Goal: Entertainment & Leisure: Consume media (video, audio)

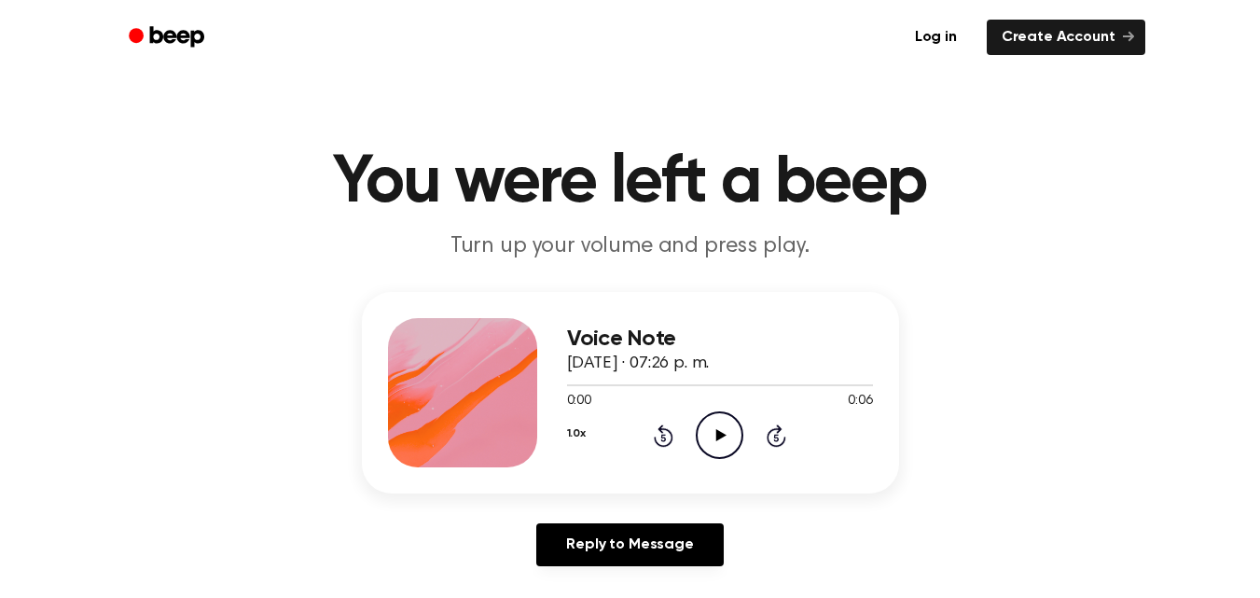
click at [738, 438] on icon "Play Audio" at bounding box center [720, 435] width 48 height 48
click at [715, 447] on icon "Play Audio" at bounding box center [720, 435] width 48 height 48
click at [708, 441] on icon "Play Audio" at bounding box center [720, 435] width 48 height 48
click at [712, 446] on icon "Play Audio" at bounding box center [720, 435] width 48 height 48
click at [738, 431] on icon "Play Audio" at bounding box center [720, 435] width 48 height 48
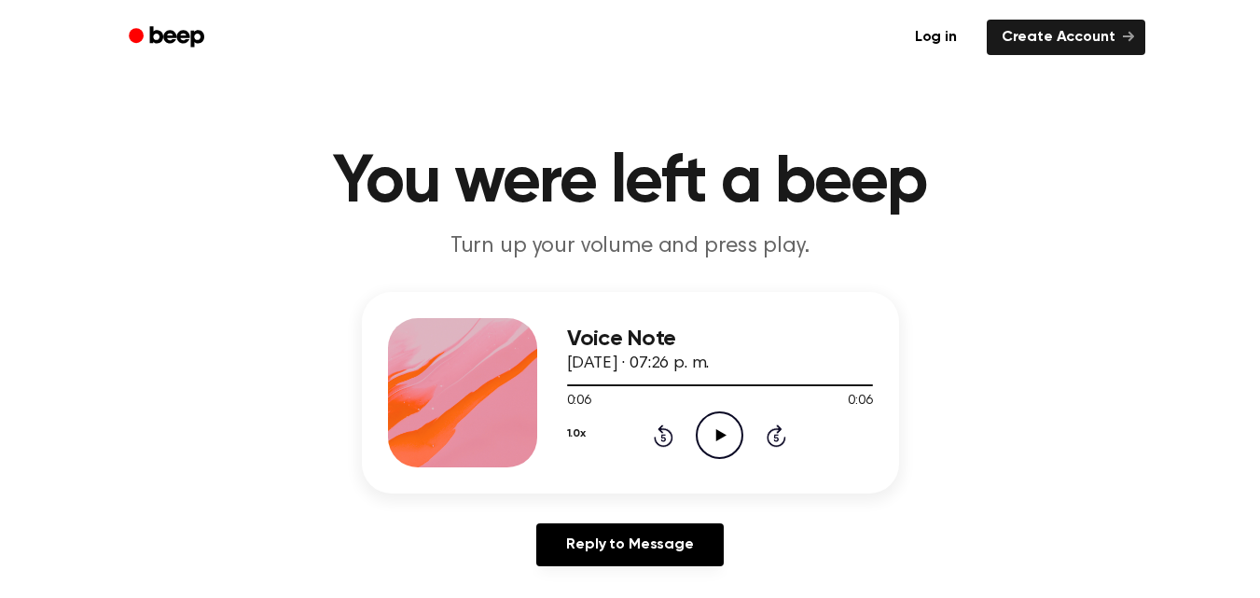
click at [703, 429] on icon "Play Audio" at bounding box center [720, 435] width 48 height 48
click at [711, 456] on circle at bounding box center [720, 435] width 46 height 46
click at [710, 437] on icon "Play Audio" at bounding box center [720, 435] width 48 height 48
click at [703, 432] on icon "Play Audio" at bounding box center [720, 435] width 48 height 48
click at [722, 451] on icon "Play Audio" at bounding box center [720, 435] width 48 height 48
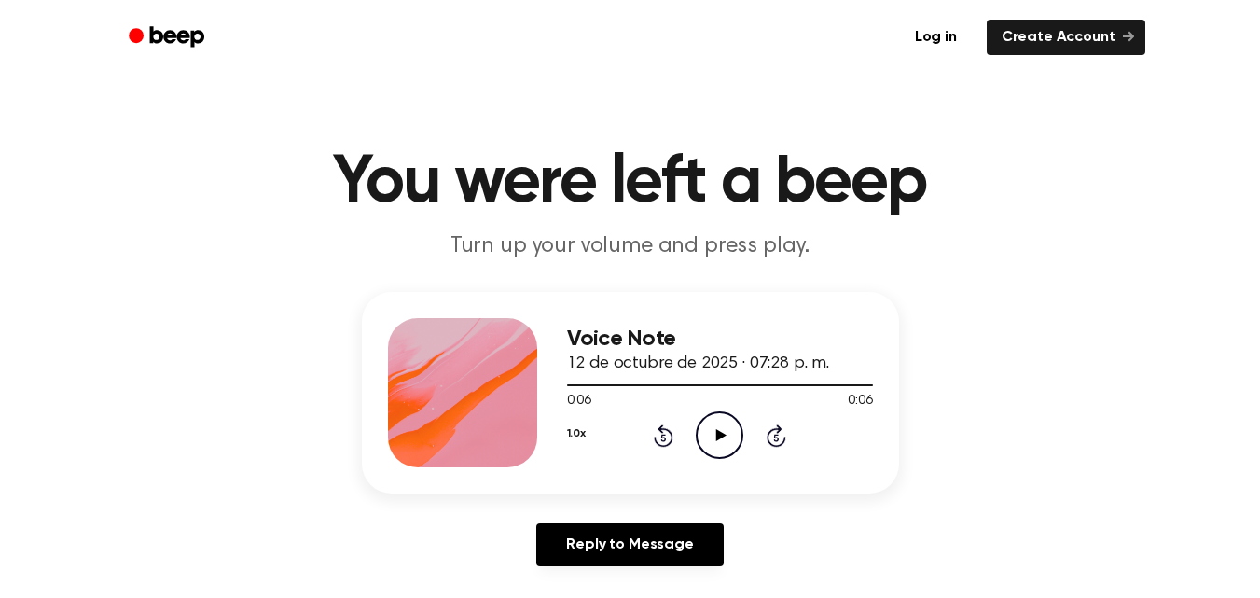
click at [707, 447] on icon "Play Audio" at bounding box center [720, 435] width 48 height 48
click at [720, 436] on icon at bounding box center [722, 435] width 10 height 12
click at [727, 451] on icon "Play Audio" at bounding box center [720, 435] width 48 height 48
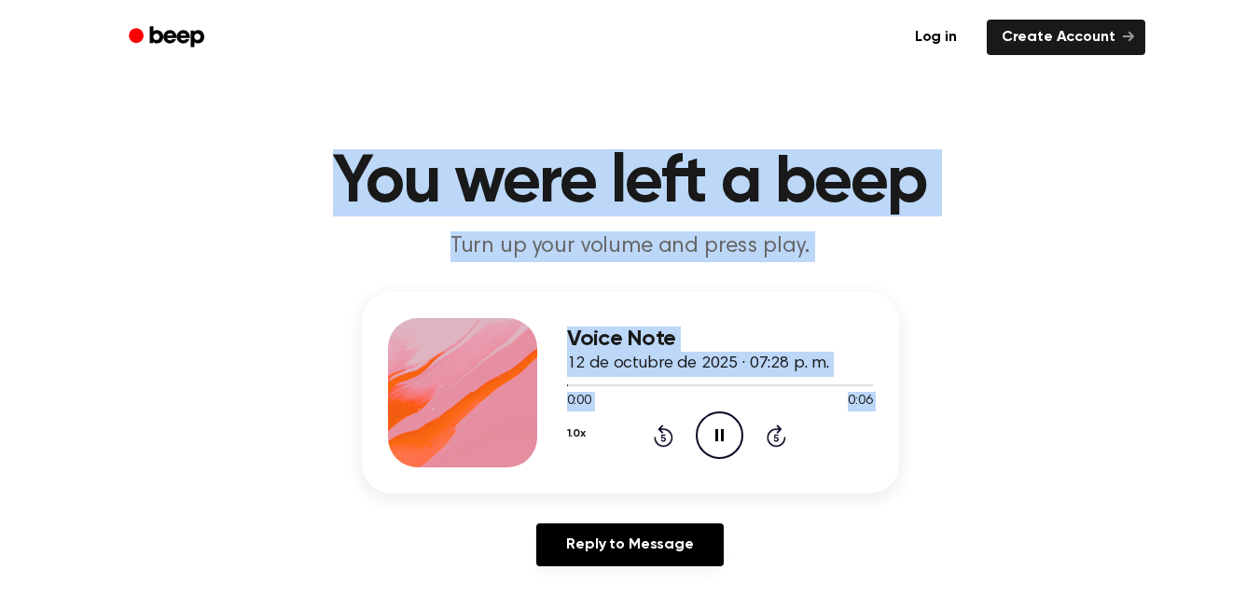
drag, startPoint x: 727, startPoint y: 451, endPoint x: 619, endPoint y: 113, distance: 354.7
click at [619, 113] on main "You were left a beep Turn up your volume and press play. Voice Note 12 de octub…" at bounding box center [630, 575] width 1260 height 1150
click at [708, 430] on icon "Play Audio" at bounding box center [720, 435] width 48 height 48
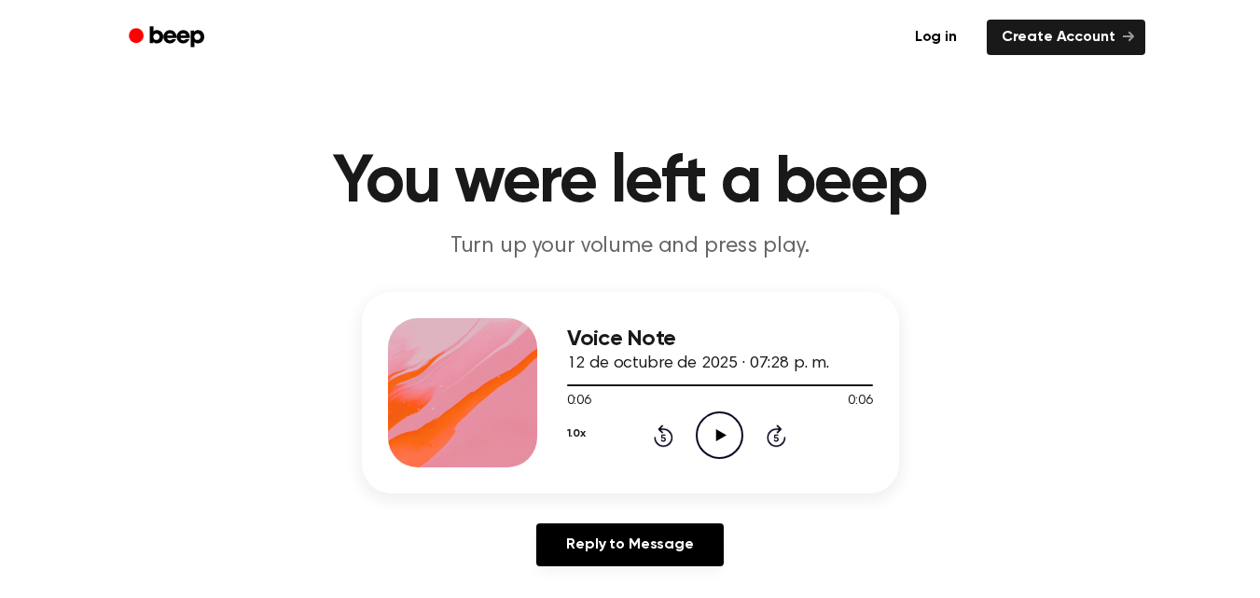
click at [718, 449] on icon "Play Audio" at bounding box center [720, 435] width 48 height 48
click at [723, 431] on icon "Play Audio" at bounding box center [720, 435] width 48 height 48
click at [708, 427] on icon "Play Audio" at bounding box center [720, 435] width 48 height 48
click at [705, 439] on icon "Play Audio" at bounding box center [720, 435] width 48 height 48
click at [726, 437] on icon "Play Audio" at bounding box center [720, 435] width 48 height 48
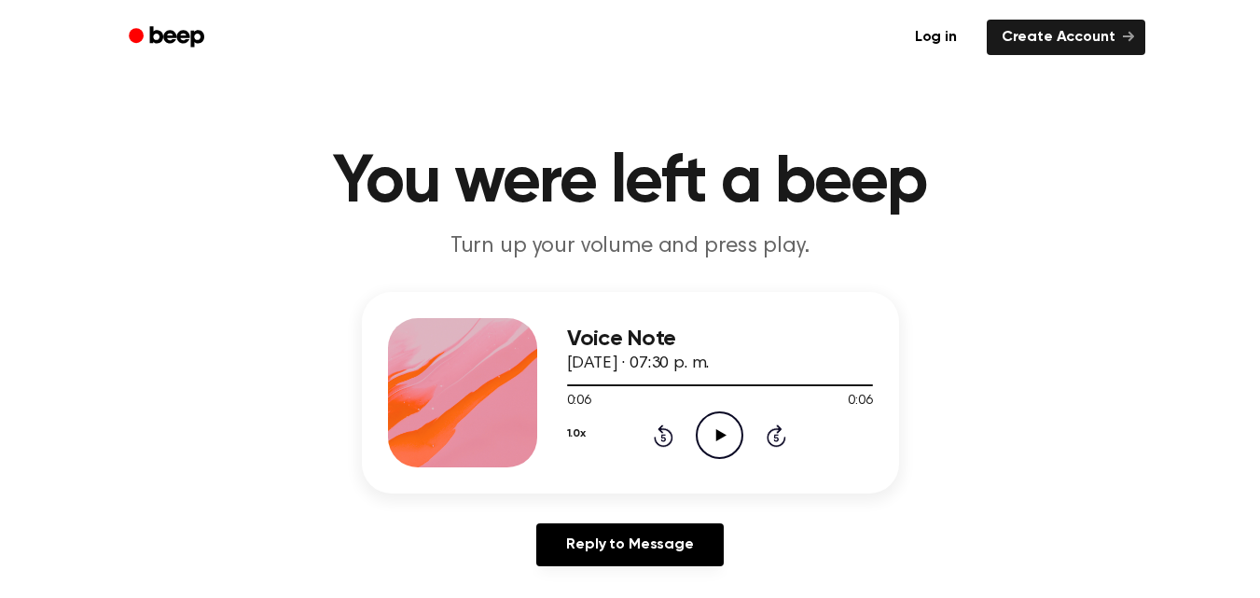
click at [721, 431] on icon "Play Audio" at bounding box center [720, 435] width 48 height 48
click at [725, 457] on circle at bounding box center [720, 435] width 46 height 46
click at [706, 454] on circle at bounding box center [720, 435] width 46 height 46
